Goal: Task Accomplishment & Management: Manage account settings

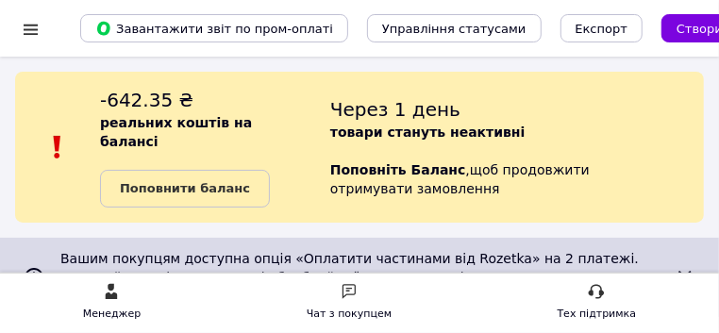
click at [210, 191] on b "Поповнити баланс" at bounding box center [185, 188] width 130 height 14
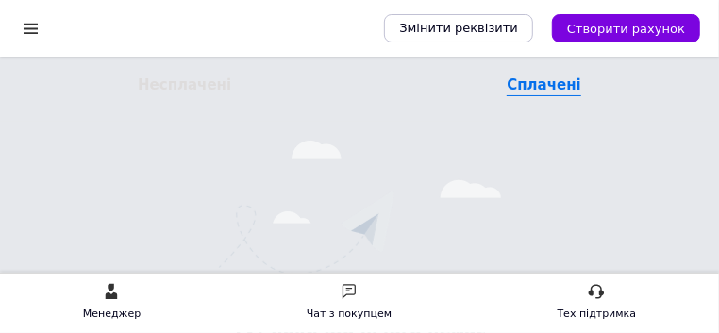
click at [656, 34] on span "Створити рахунок" at bounding box center [626, 29] width 118 height 14
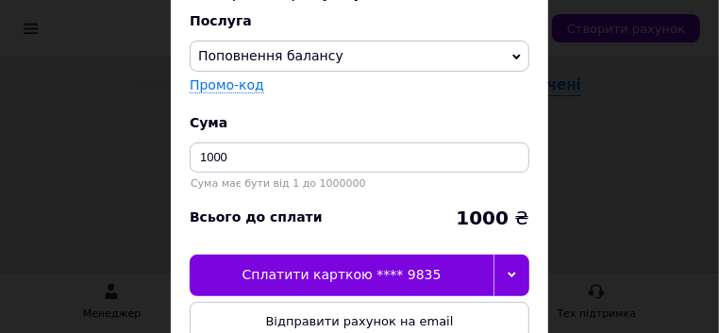
scroll to position [106, 0]
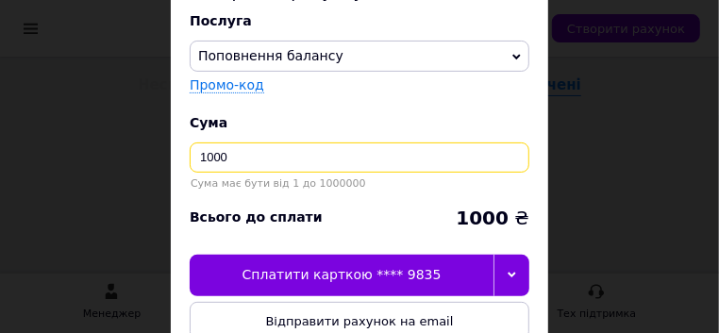
click at [248, 162] on input "1000" at bounding box center [360, 157] width 340 height 30
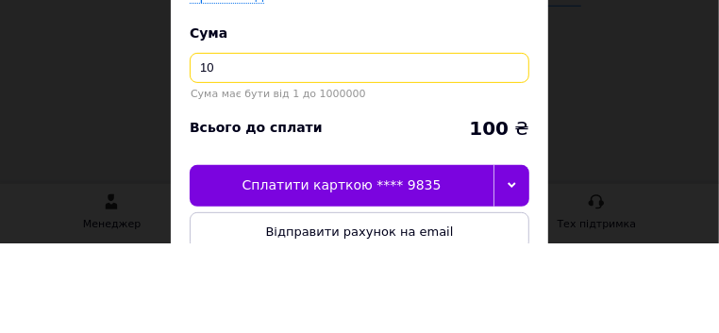
type input "1"
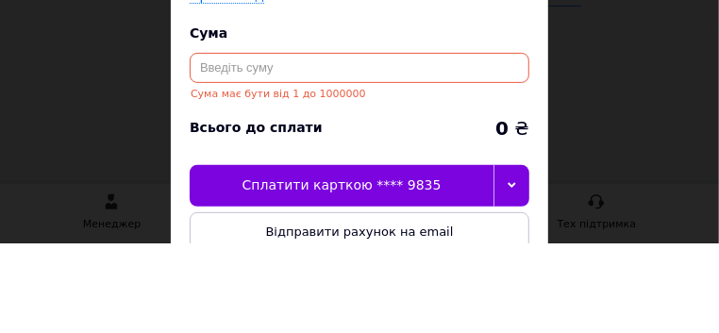
click at [265, 154] on input at bounding box center [360, 157] width 340 height 30
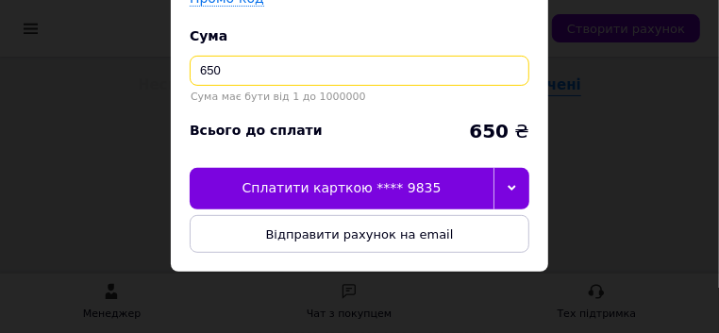
scroll to position [193, 0]
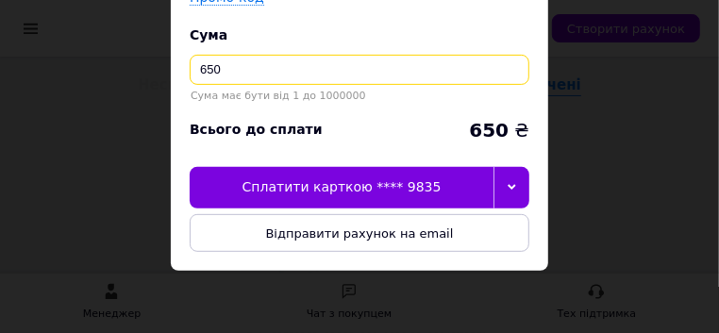
type input "650"
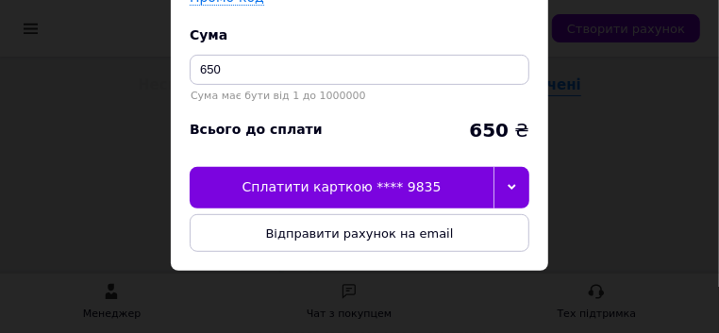
click at [510, 193] on div at bounding box center [511, 188] width 36 height 42
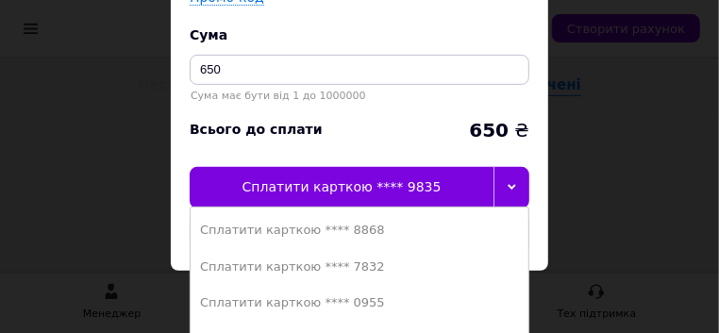
click at [352, 270] on div "Сплатити карткою **** 7832" at bounding box center [359, 267] width 319 height 17
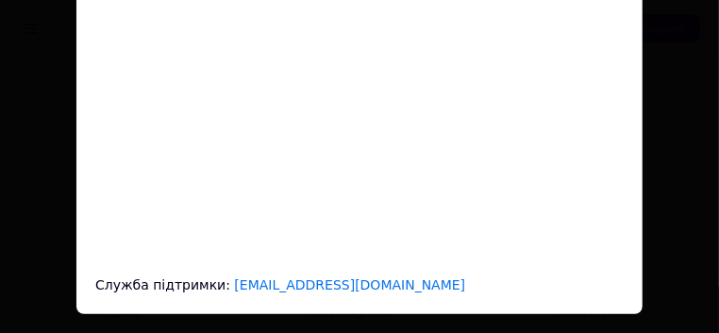
scroll to position [0, 0]
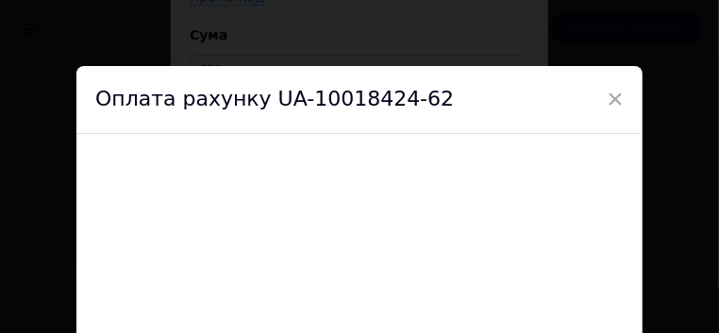
click at [617, 96] on span "×" at bounding box center [615, 99] width 17 height 32
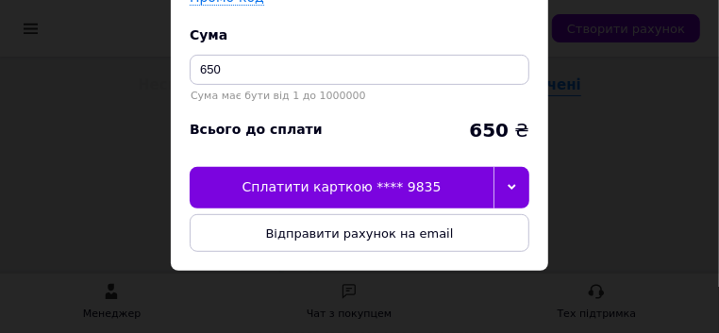
click at [516, 183] on icon at bounding box center [512, 187] width 8 height 8
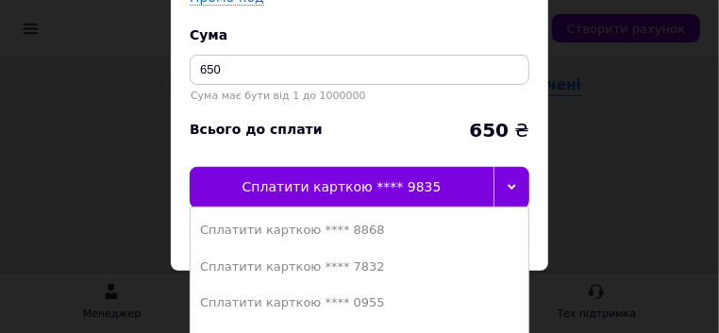
click at [357, 268] on div "Сплатити карткою **** 7832" at bounding box center [359, 267] width 319 height 17
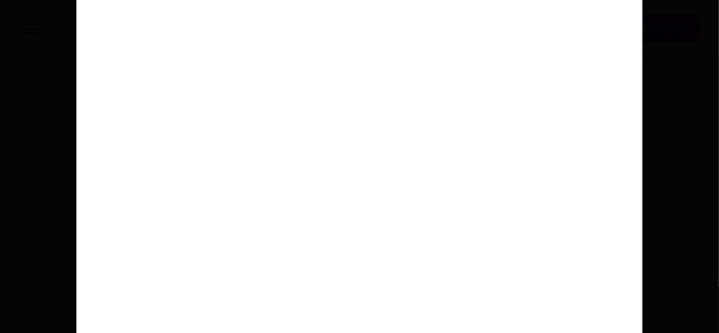
scroll to position [238, 0]
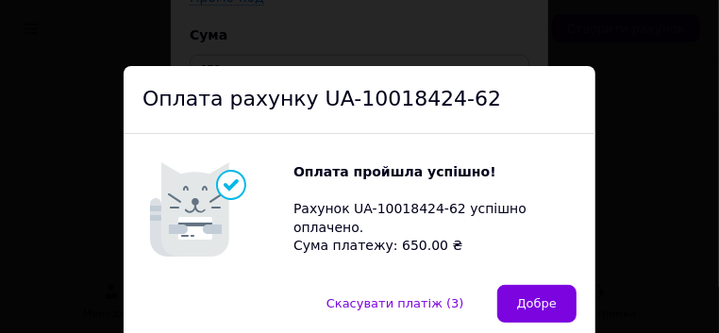
click at [660, 244] on div "Оплата рахунку UA-10018424-62 Оплата пройшла успішно! Рахунок UA-10018424-62 ус…" at bounding box center [359, 166] width 719 height 333
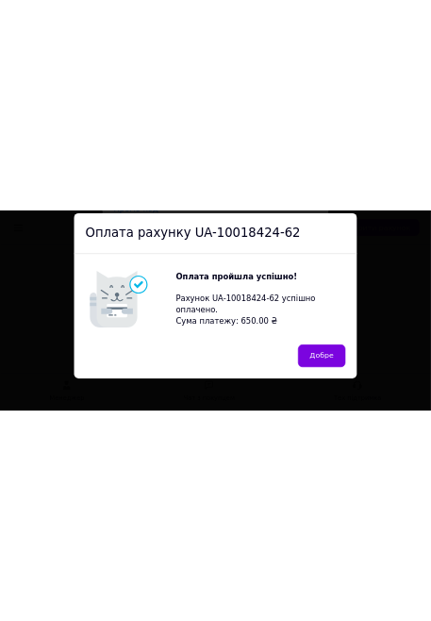
scroll to position [0, 0]
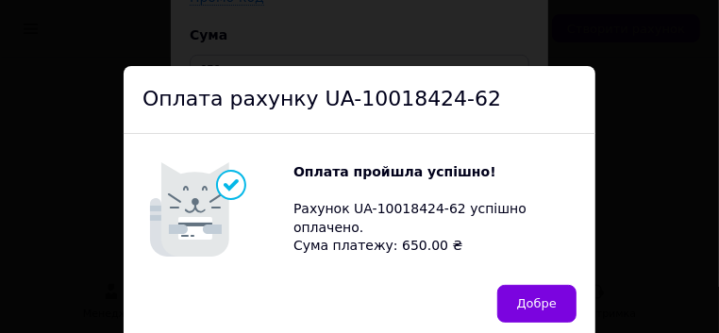
select select "102"
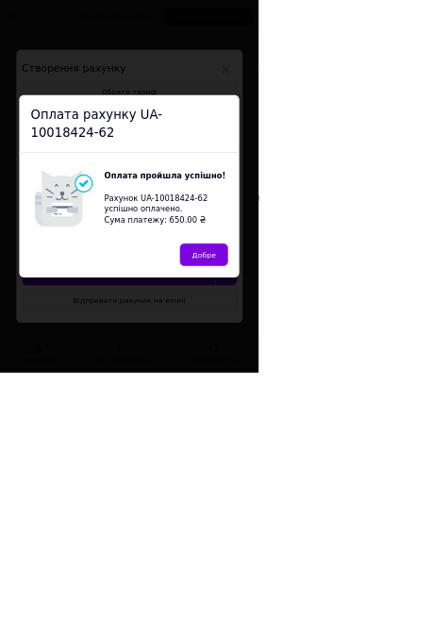
click at [359, 332] on span "Добре" at bounding box center [340, 425] width 40 height 14
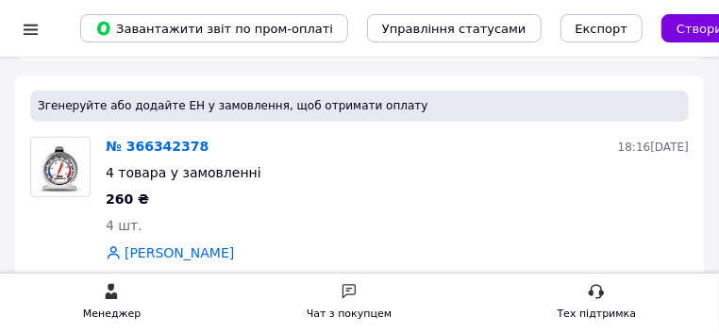
scroll to position [278, 0]
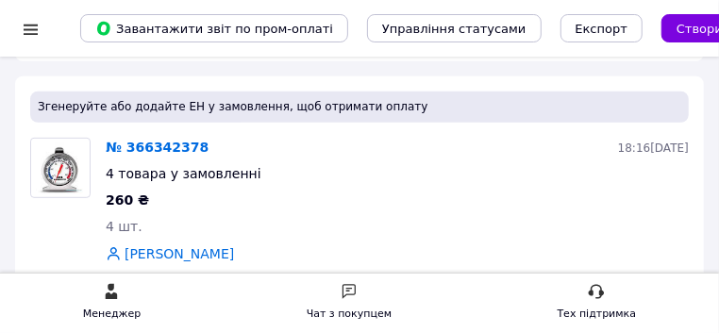
click at [123, 140] on link "№ 366342378" at bounding box center [157, 147] width 103 height 15
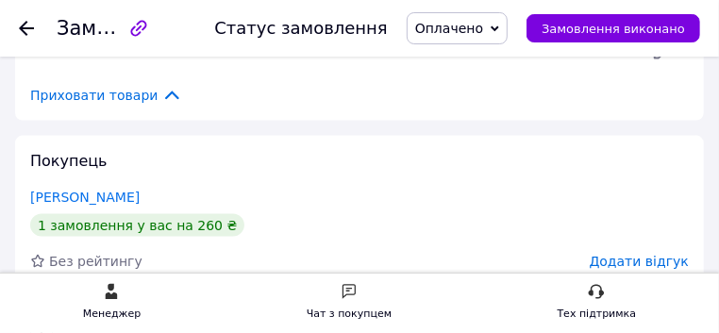
scroll to position [960, 0]
click at [22, 28] on use at bounding box center [26, 28] width 15 height 15
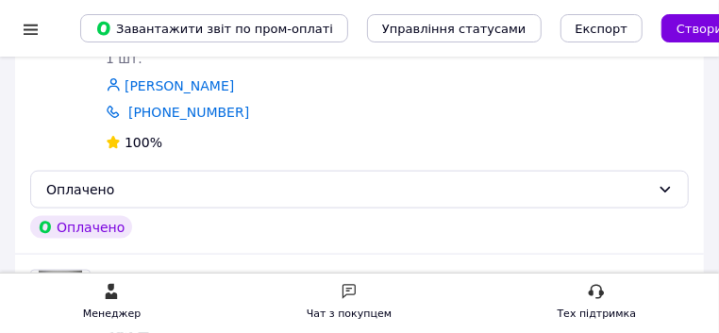
scroll to position [794, 0]
click at [47, 178] on div "Оплачено" at bounding box center [348, 188] width 604 height 21
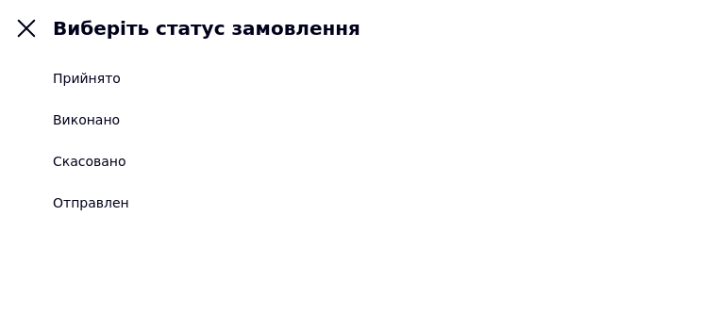
click at [57, 75] on div "Прийнято" at bounding box center [87, 78] width 68 height 19
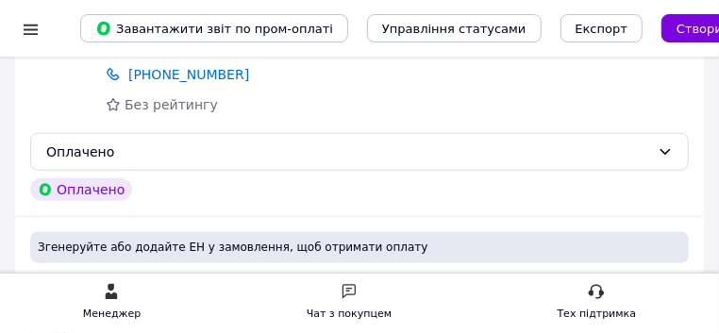
scroll to position [483, 0]
click at [45, 138] on div "Оплачено" at bounding box center [359, 153] width 659 height 38
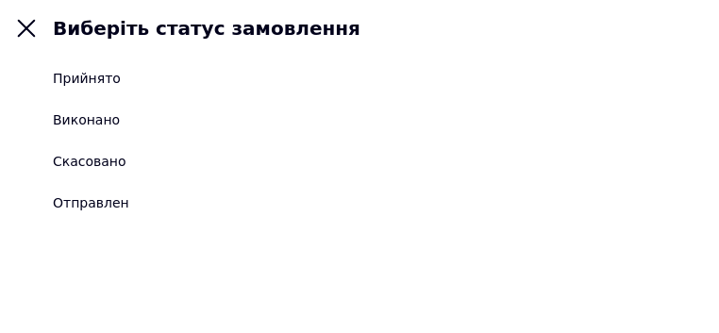
click at [51, 79] on li "Прийнято" at bounding box center [359, 79] width 719 height 42
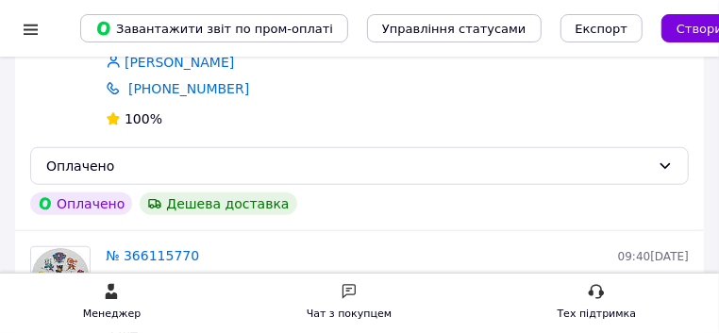
scroll to position [3061, 0]
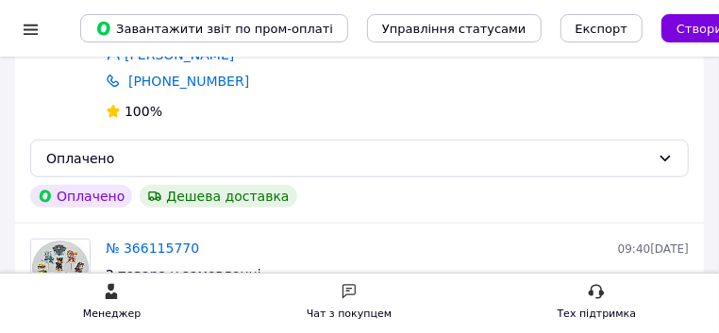
click at [48, 148] on div "Оплачено" at bounding box center [348, 158] width 604 height 21
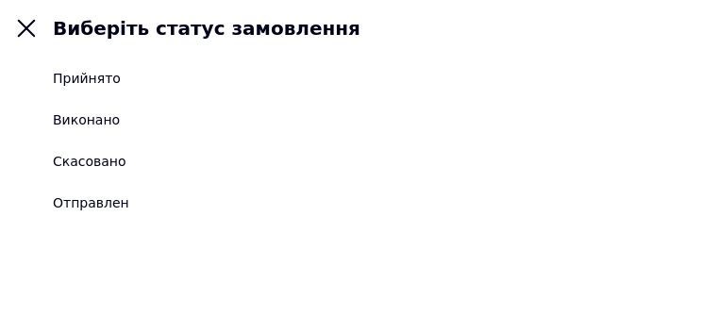
click at [54, 78] on div "Прийнято" at bounding box center [87, 78] width 68 height 19
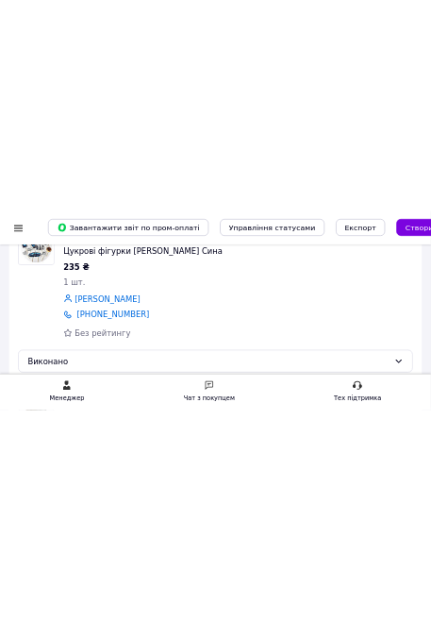
scroll to position [4348, 0]
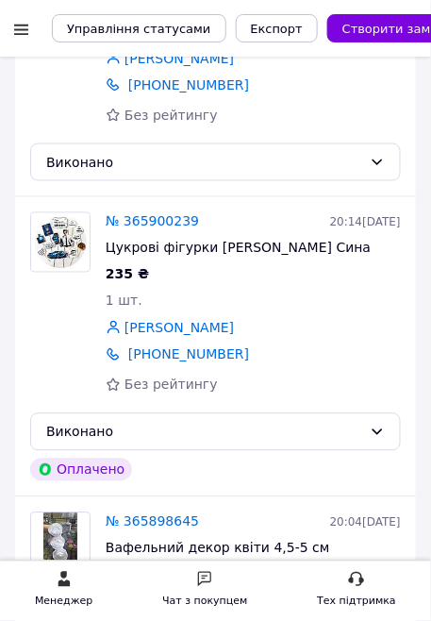
click at [124, 332] on link "№ 365898645" at bounding box center [152, 521] width 93 height 15
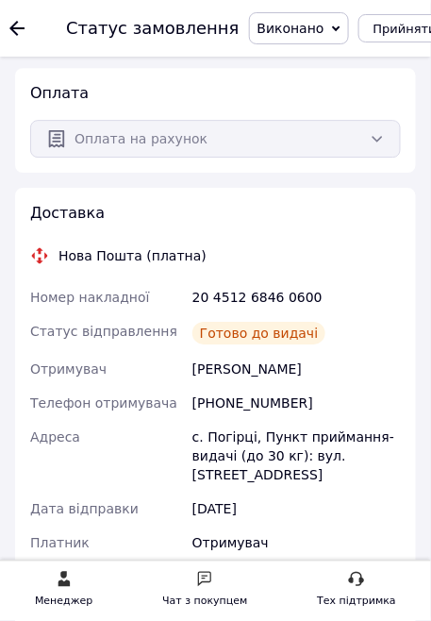
scroll to position [592, 0]
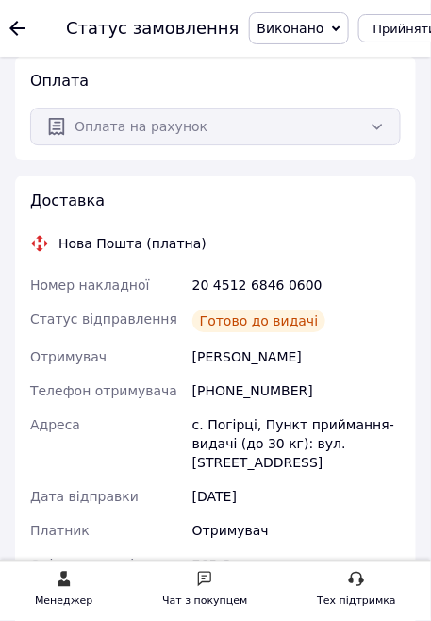
click at [20, 26] on icon at bounding box center [16, 28] width 15 height 15
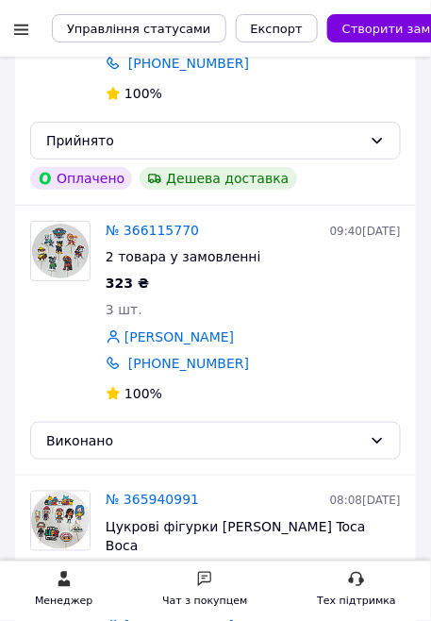
scroll to position [3242, 0]
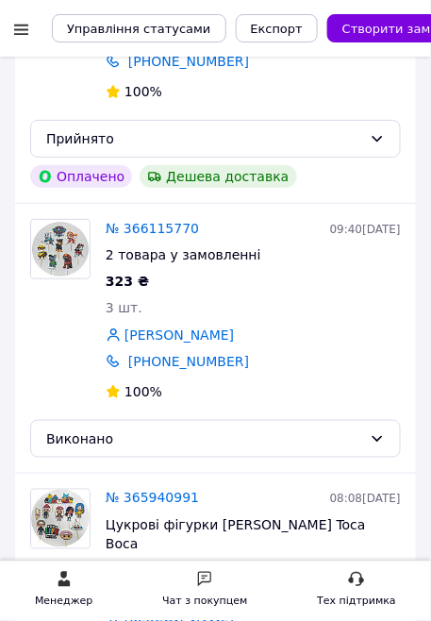
click at [136, 332] on link "№ 365940991" at bounding box center [152, 498] width 93 height 15
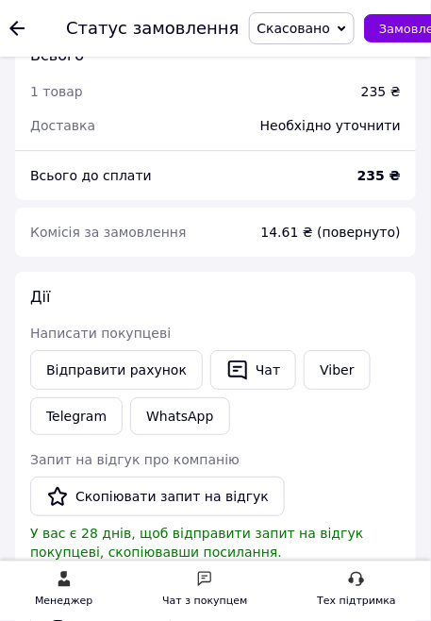
scroll to position [1390, 0]
click at [10, 33] on icon at bounding box center [16, 28] width 15 height 15
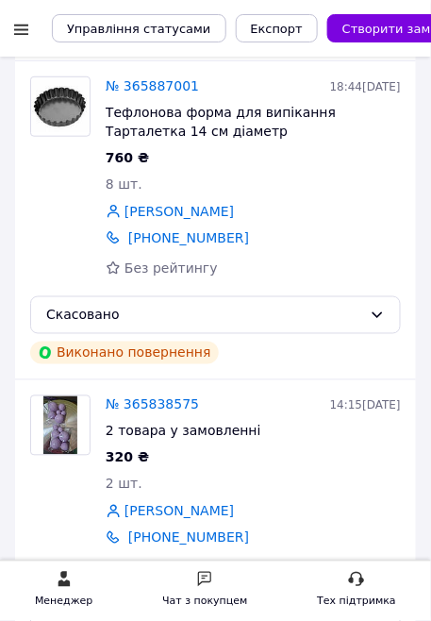
scroll to position [5054, 0]
click at [145, 332] on link "№ 365838575" at bounding box center [152, 404] width 93 height 15
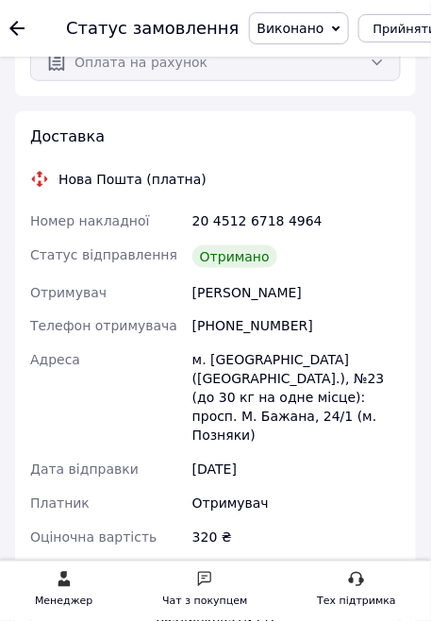
scroll to position [928, 0]
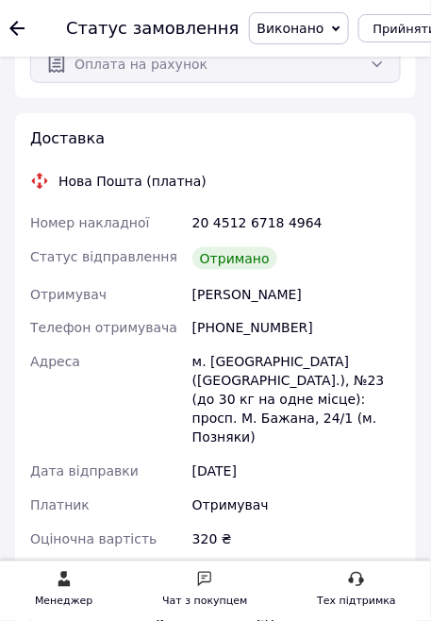
click at [15, 25] on icon at bounding box center [16, 28] width 15 height 15
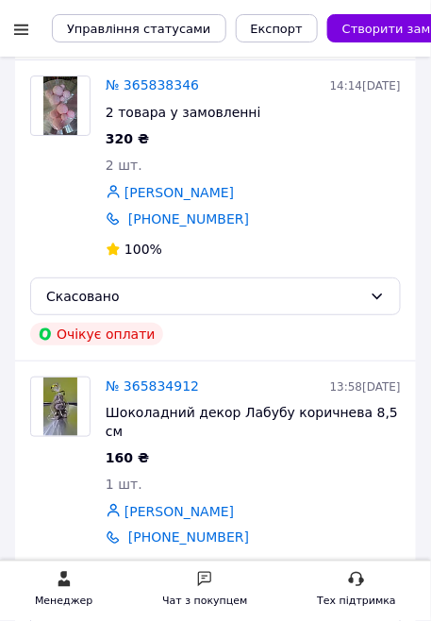
scroll to position [5673, 0]
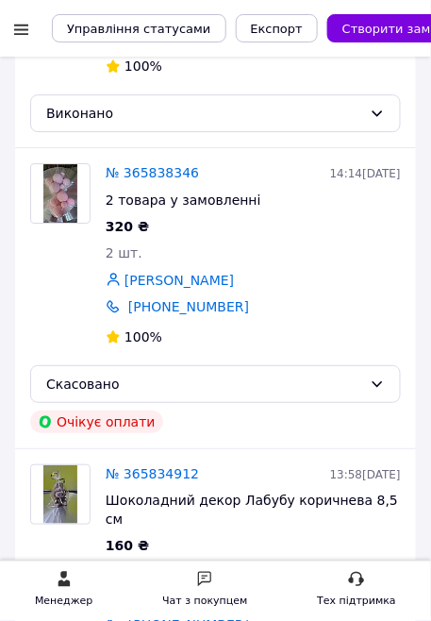
click at [129, 332] on link "№ 365834912" at bounding box center [152, 473] width 93 height 15
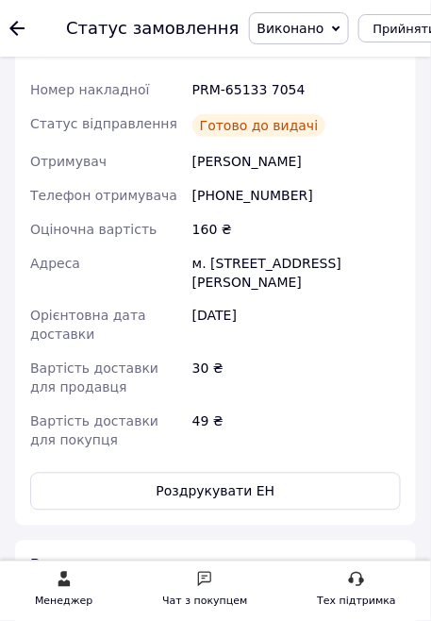
scroll to position [928, 0]
click at [15, 31] on use at bounding box center [16, 28] width 15 height 15
